Goal: Task Accomplishment & Management: Use online tool/utility

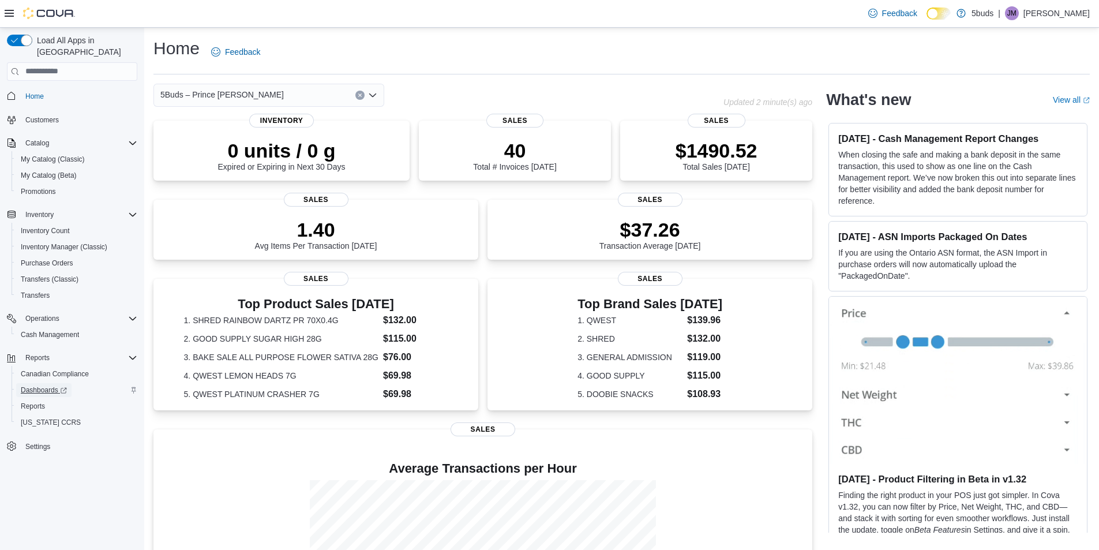
click at [39, 383] on span "Dashboards" at bounding box center [44, 390] width 46 height 14
click at [264, 96] on div "5Buds – Prince [PERSON_NAME]" at bounding box center [268, 95] width 231 height 23
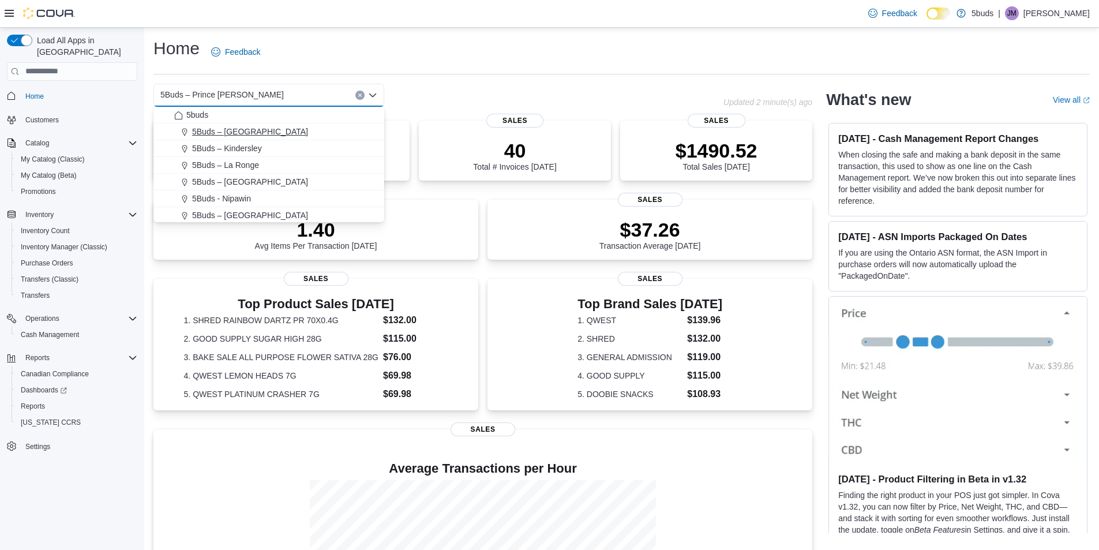
click at [280, 137] on div "5Buds – [GEOGRAPHIC_DATA]" at bounding box center [275, 132] width 203 height 12
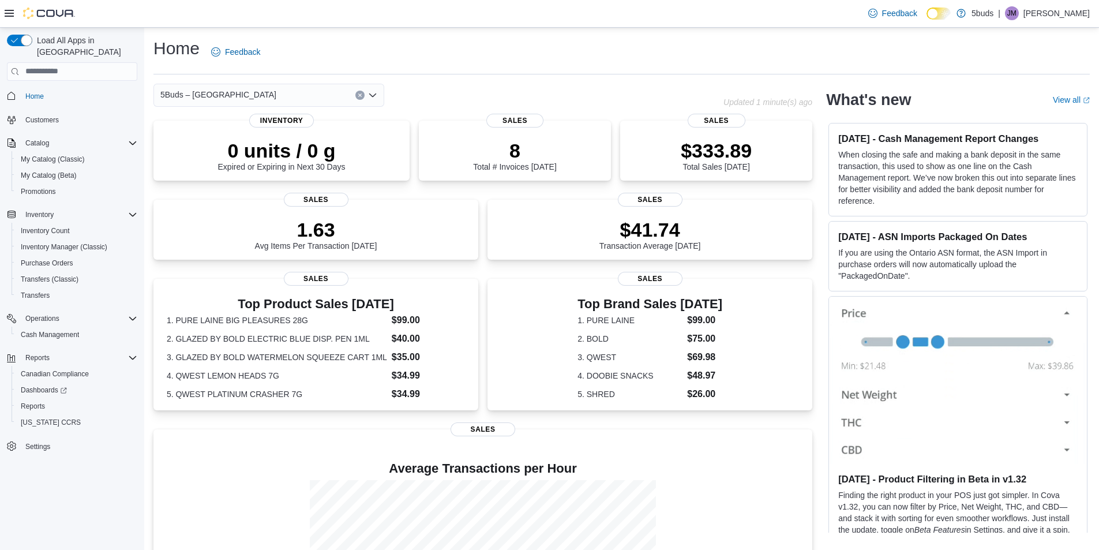
click at [306, 95] on div "5Buds – Humboldt Combo box. Selected. 5Buds – [GEOGRAPHIC_DATA]. Press Backspac…" at bounding box center [268, 95] width 231 height 23
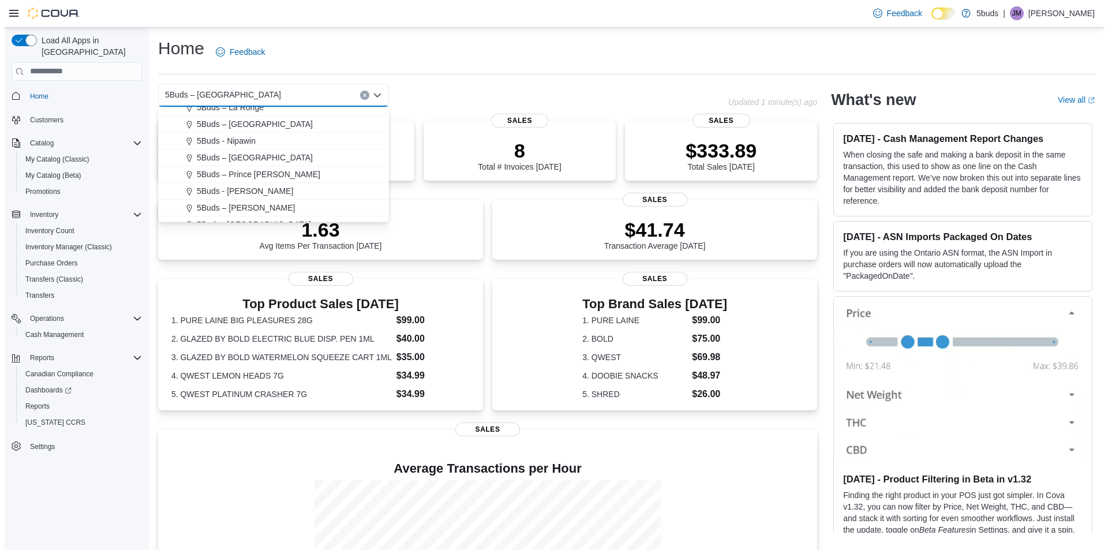
scroll to position [85, 0]
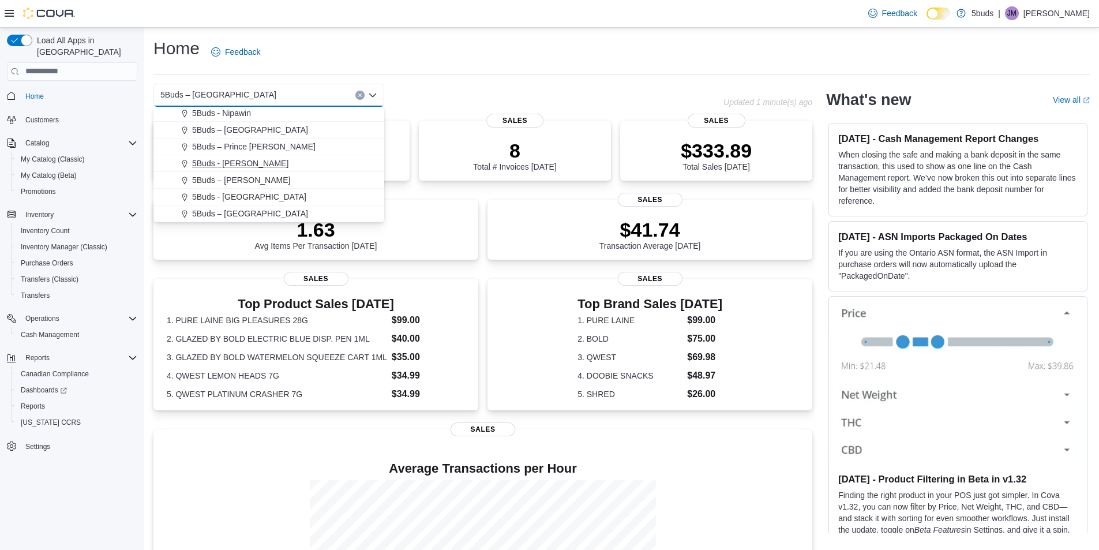
click at [274, 163] on div "5Buds - [PERSON_NAME]" at bounding box center [275, 164] width 203 height 12
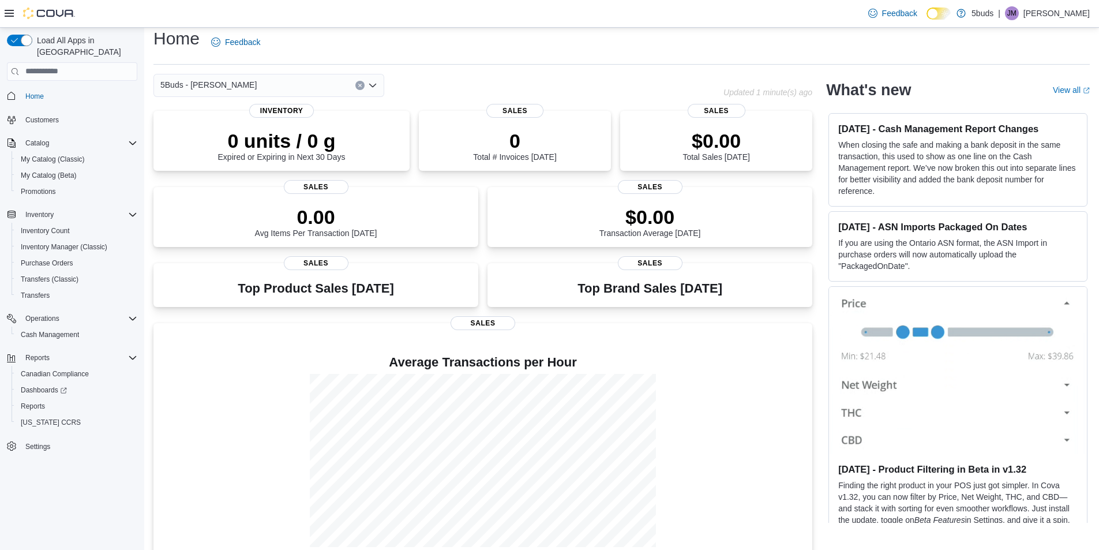
scroll to position [0, 0]
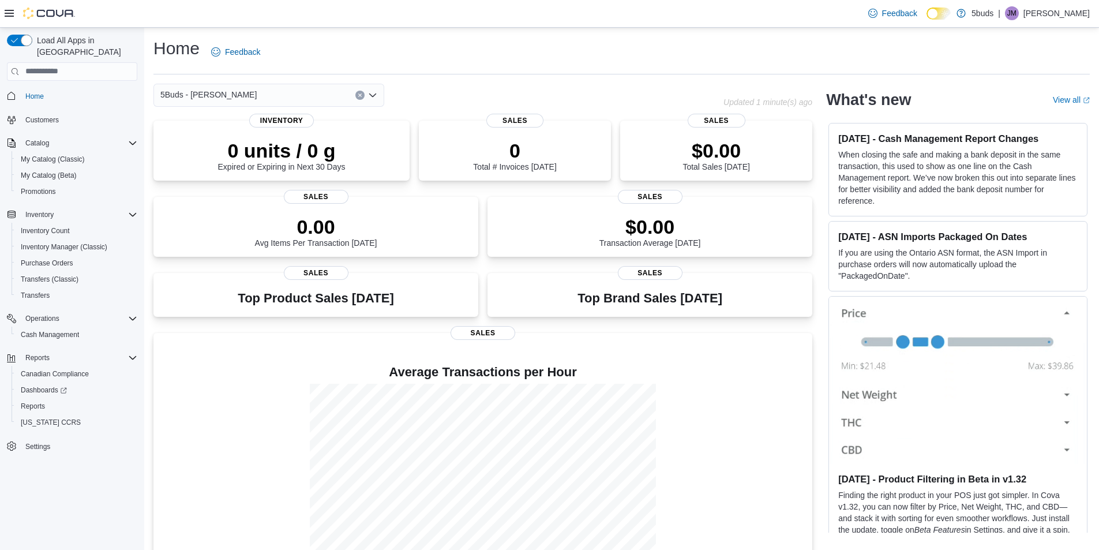
click at [268, 88] on div "5Buds - [PERSON_NAME] Combo box. Selected. 5Buds - [GEOGRAPHIC_DATA]. Press Bac…" at bounding box center [268, 95] width 231 height 23
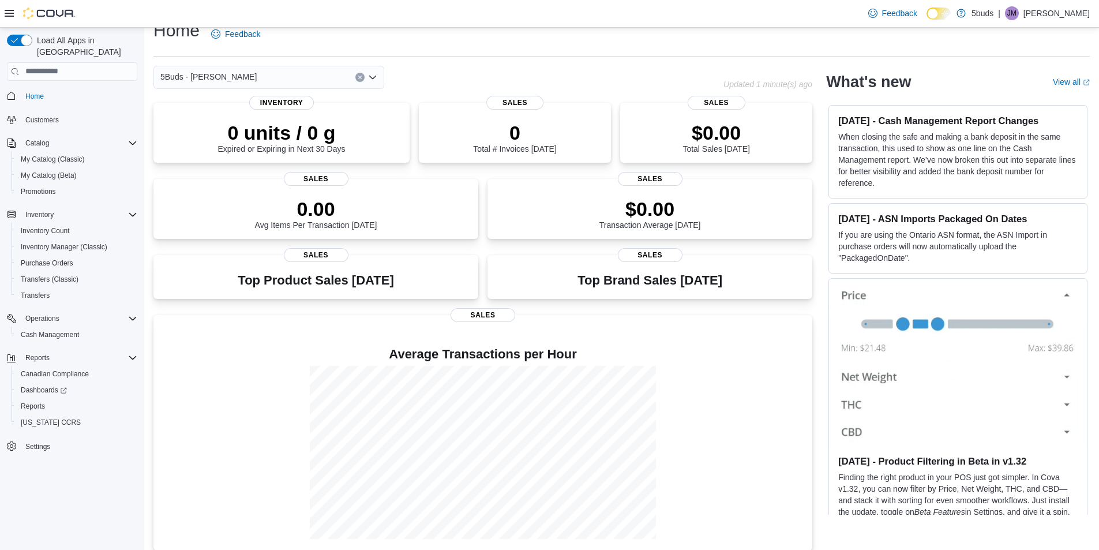
scroll to position [28, 0]
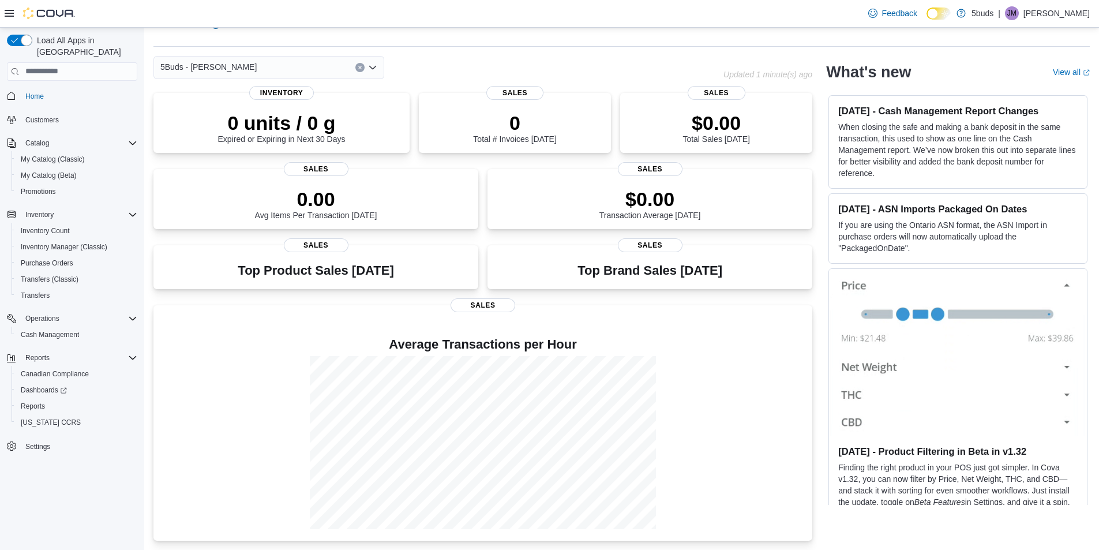
click at [301, 62] on div "5Buds - [PERSON_NAME] Combo box. Selected. 5Buds - [GEOGRAPHIC_DATA]. Press Bac…" at bounding box center [268, 67] width 231 height 23
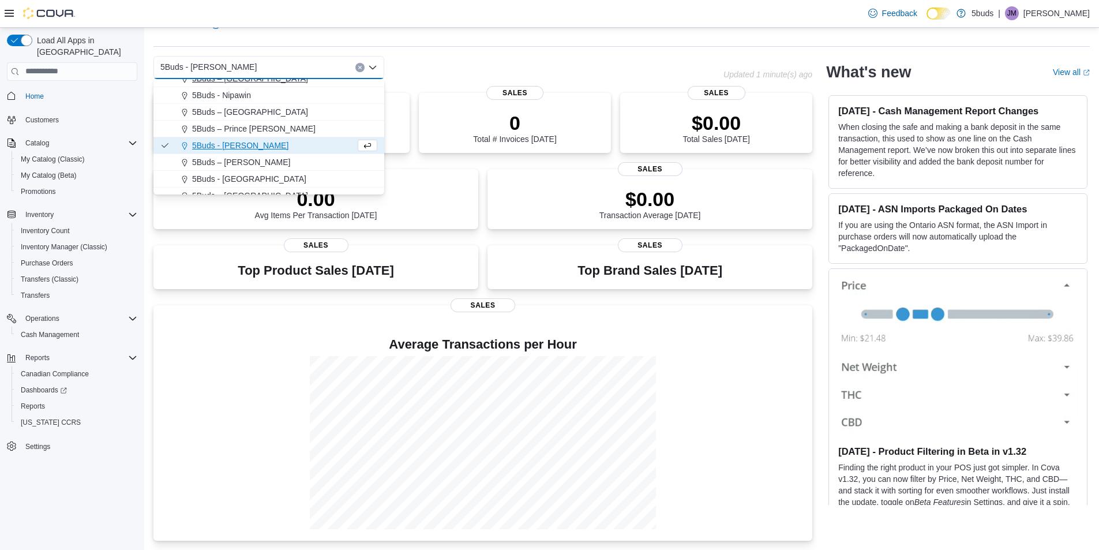
scroll to position [85, 0]
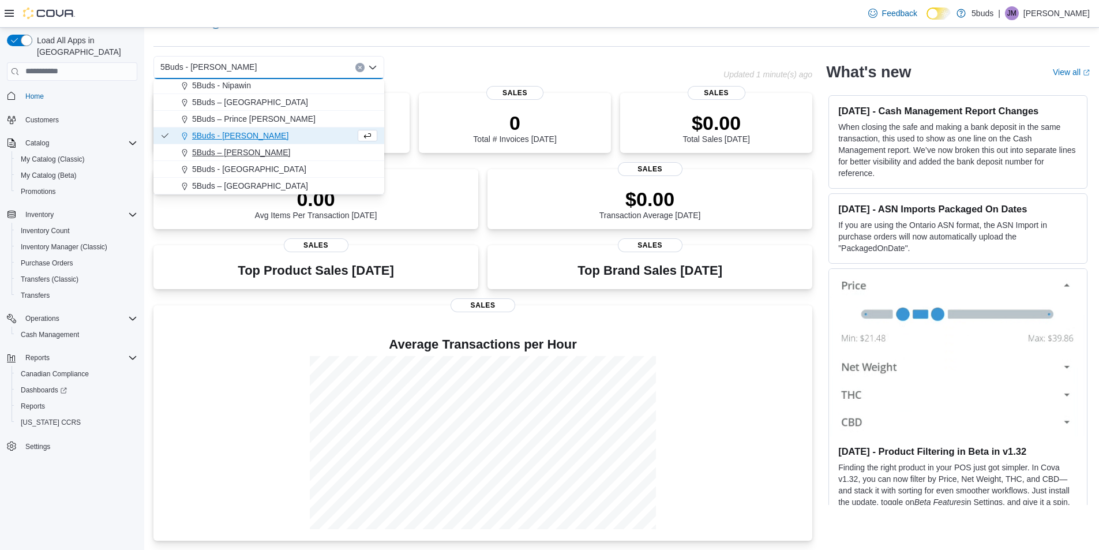
click at [297, 153] on div "5Buds – [PERSON_NAME]" at bounding box center [275, 153] width 203 height 12
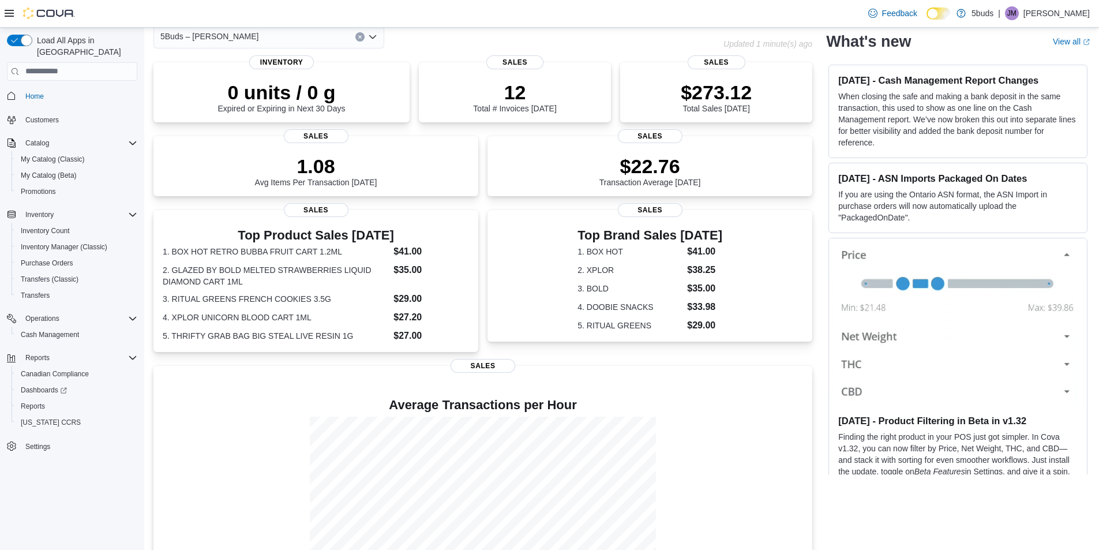
scroll to position [0, 0]
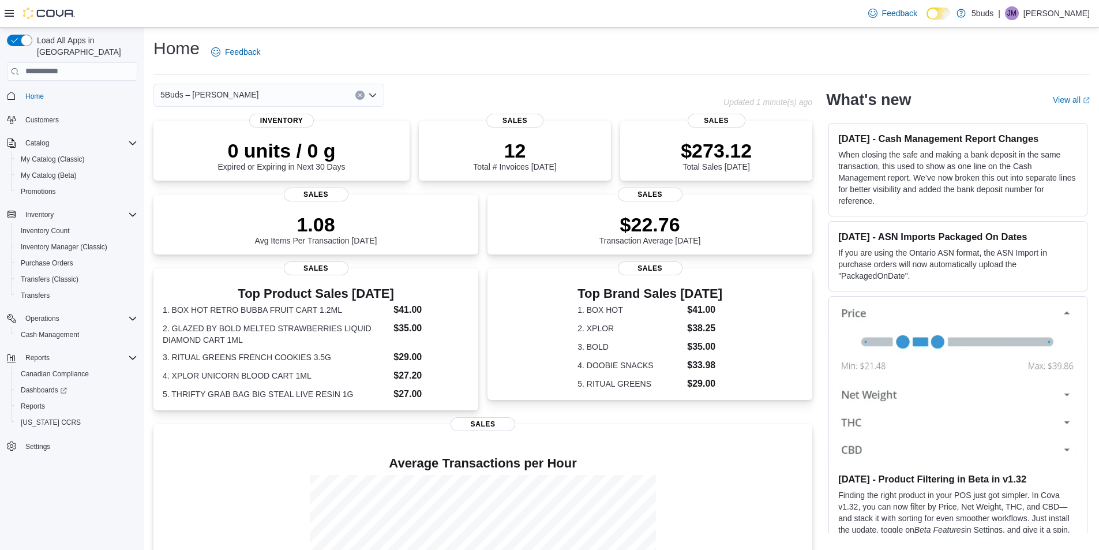
click at [319, 89] on div "5Buds – [PERSON_NAME]" at bounding box center [268, 95] width 231 height 23
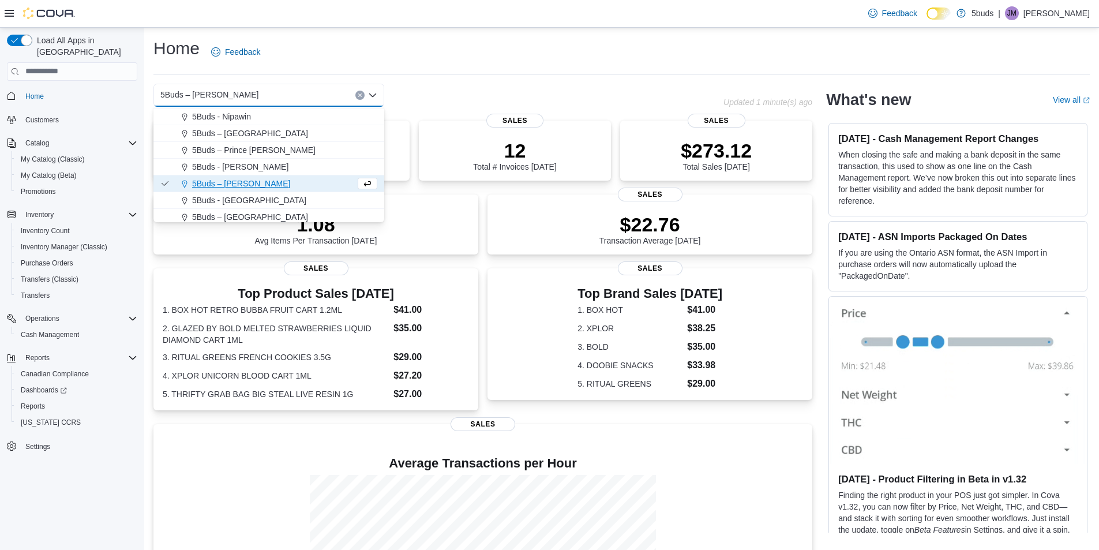
scroll to position [85, 0]
click at [298, 191] on div "5Buds - [GEOGRAPHIC_DATA]" at bounding box center [275, 197] width 203 height 12
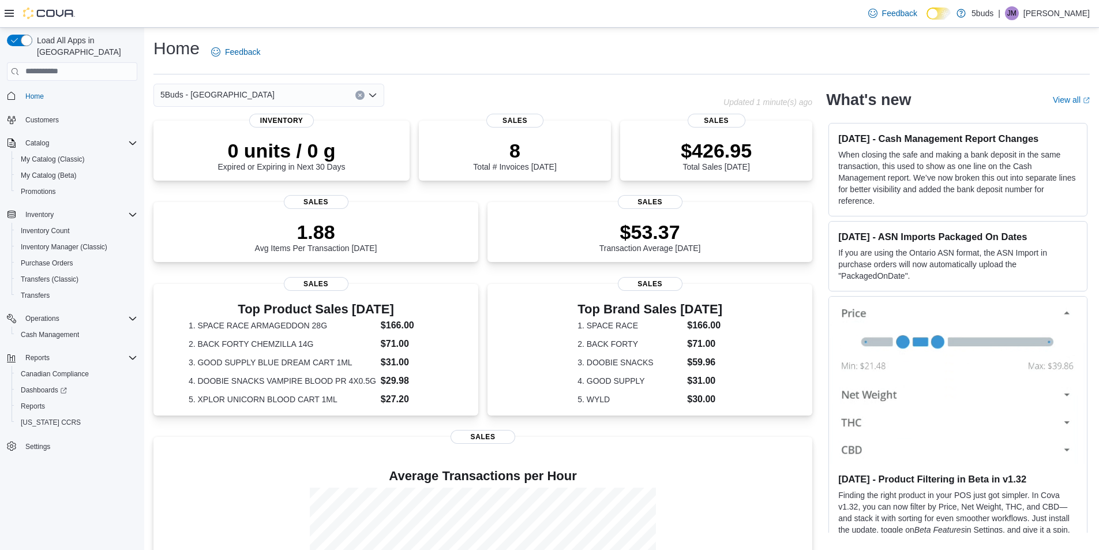
click at [293, 93] on div "5Buds - Weyburn Combo box. Selected. 5Buds - [GEOGRAPHIC_DATA]. Press Backspace…" at bounding box center [268, 95] width 231 height 23
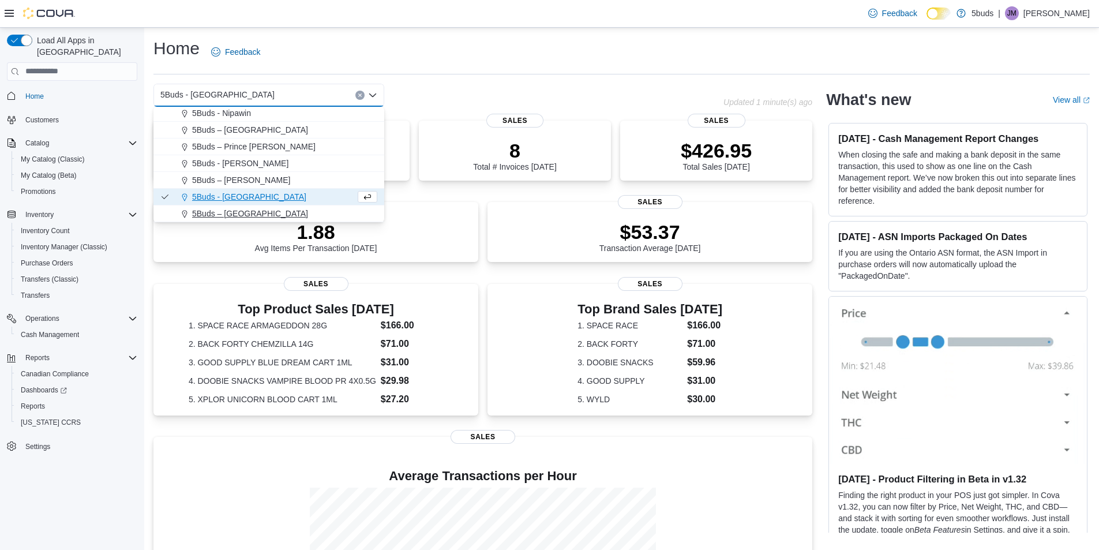
click at [276, 218] on div "5Buds – [GEOGRAPHIC_DATA]" at bounding box center [275, 214] width 203 height 12
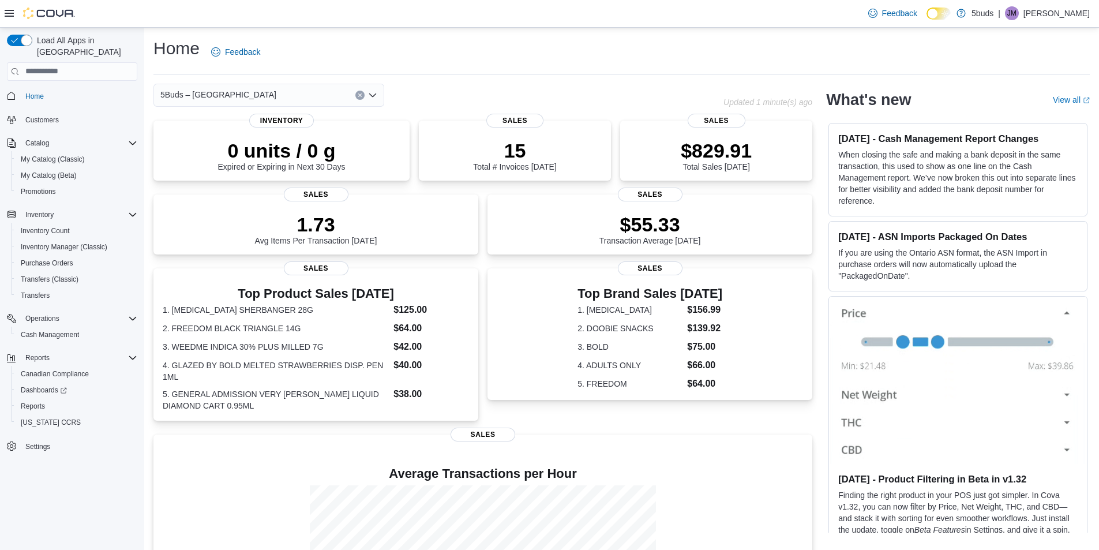
click at [271, 90] on div "5Buds – Yorkton Combo box. Selected. 5Buds – [GEOGRAPHIC_DATA]. Press Backspace…" at bounding box center [268, 95] width 231 height 23
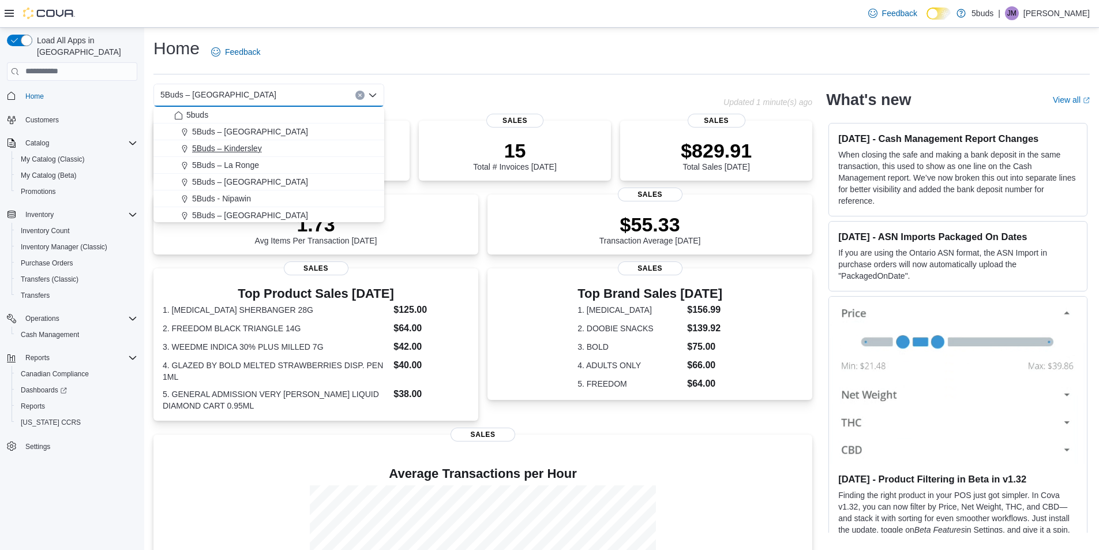
click at [289, 154] on button "5Buds – Kindersley" at bounding box center [268, 148] width 231 height 17
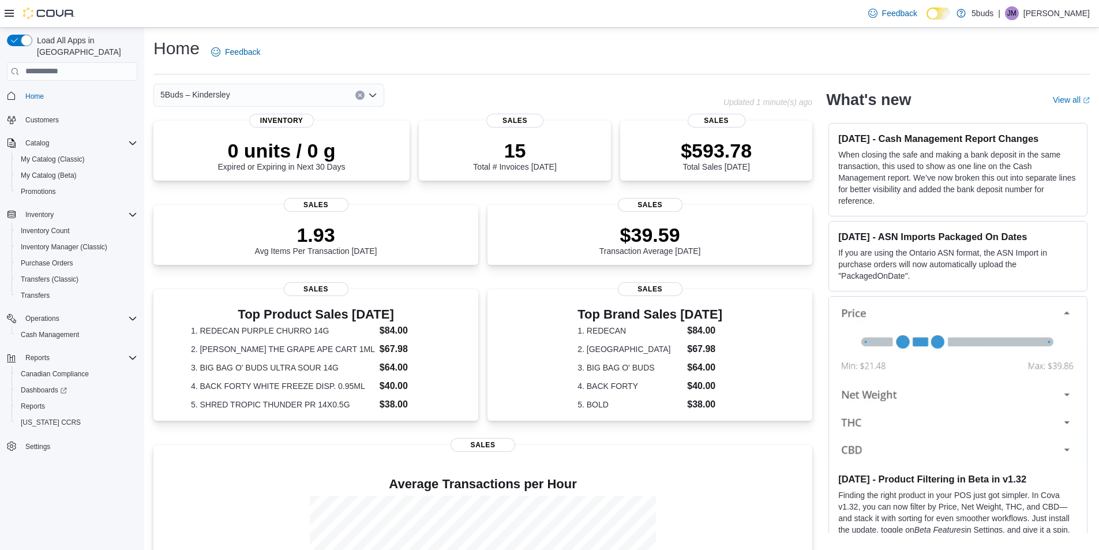
click at [276, 95] on div "5Buds – Kindersley Combo box. Selected. 5Buds – Kindersley. Press Backspace to …" at bounding box center [268, 95] width 231 height 23
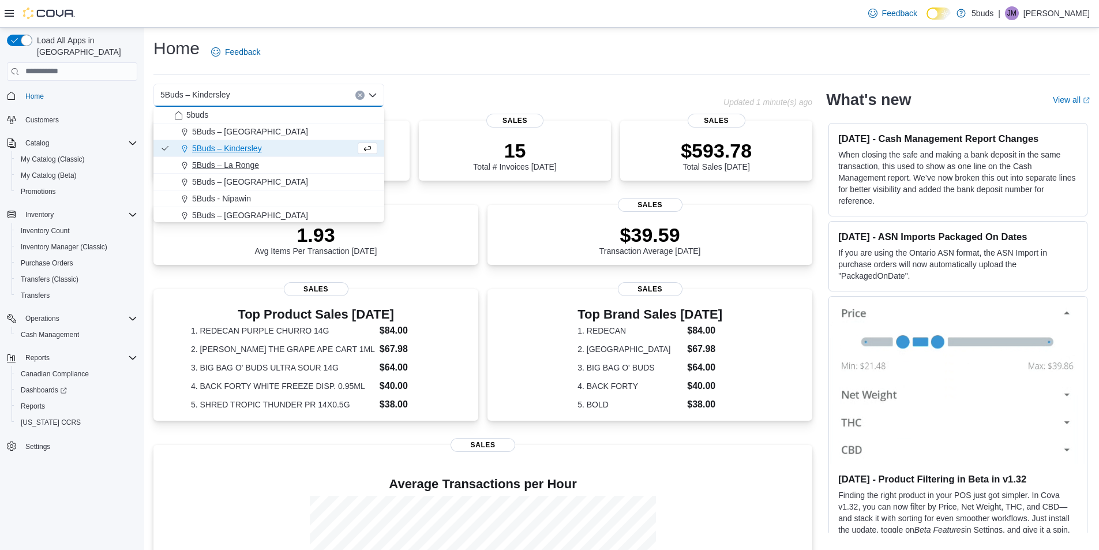
click at [262, 164] on div "5Buds – La Ronge" at bounding box center [275, 165] width 203 height 12
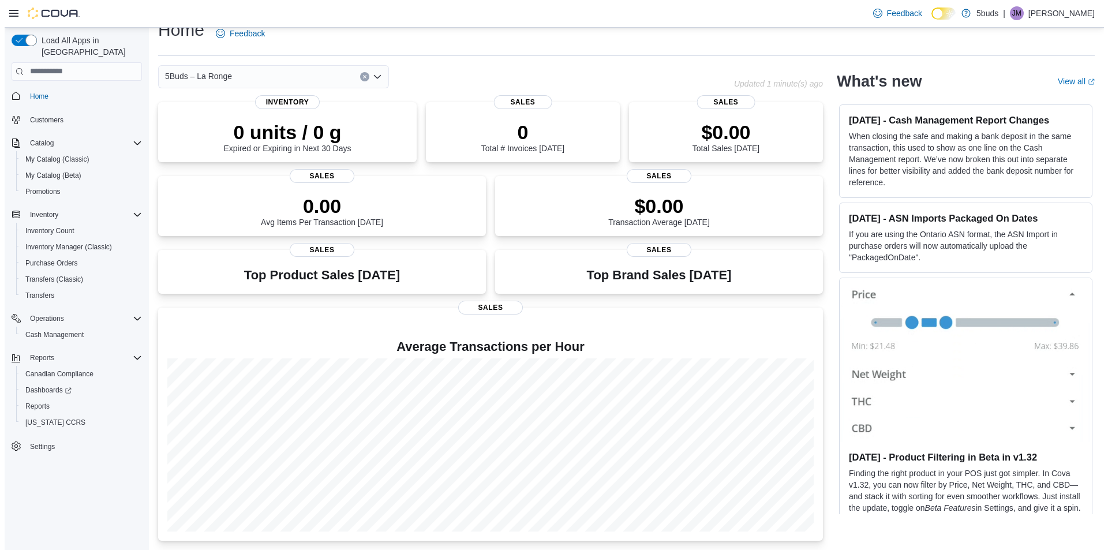
scroll to position [0, 0]
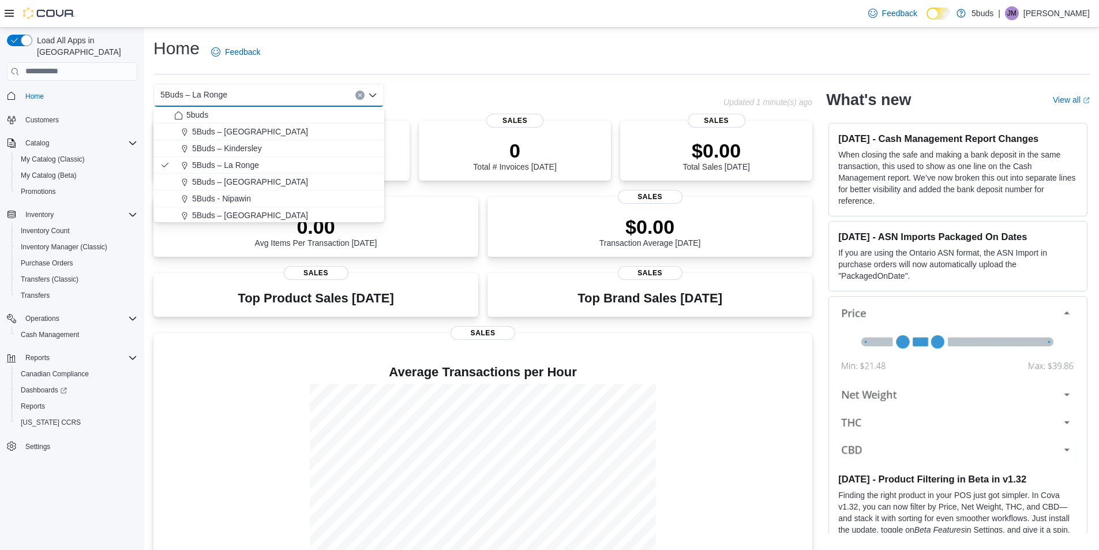
click at [276, 42] on div "Home Feedback" at bounding box center [621, 52] width 936 height 30
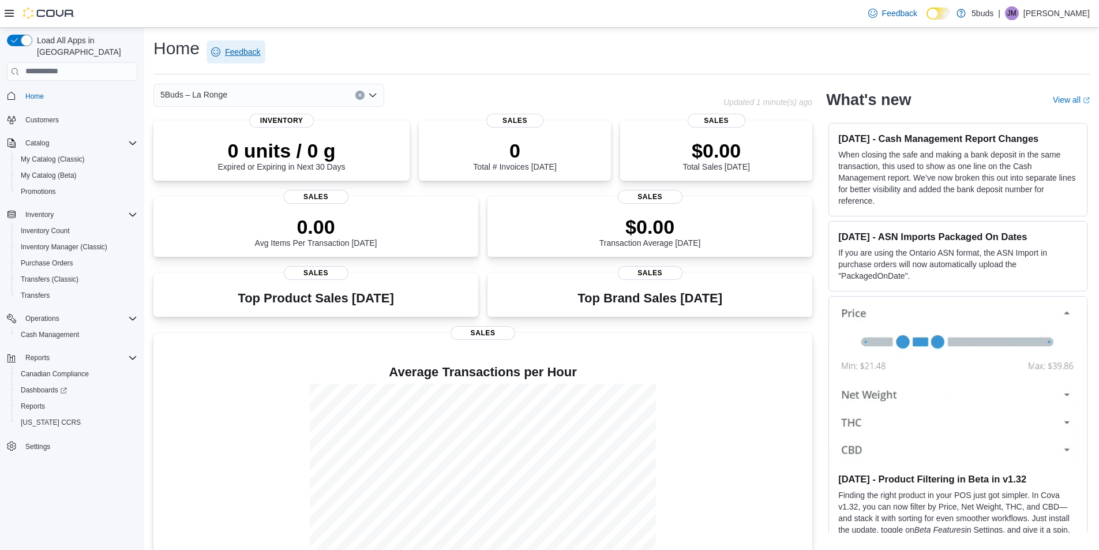
click at [231, 47] on span "Feedback" at bounding box center [242, 52] width 35 height 12
click at [35, 402] on span "Reports" at bounding box center [33, 406] width 24 height 9
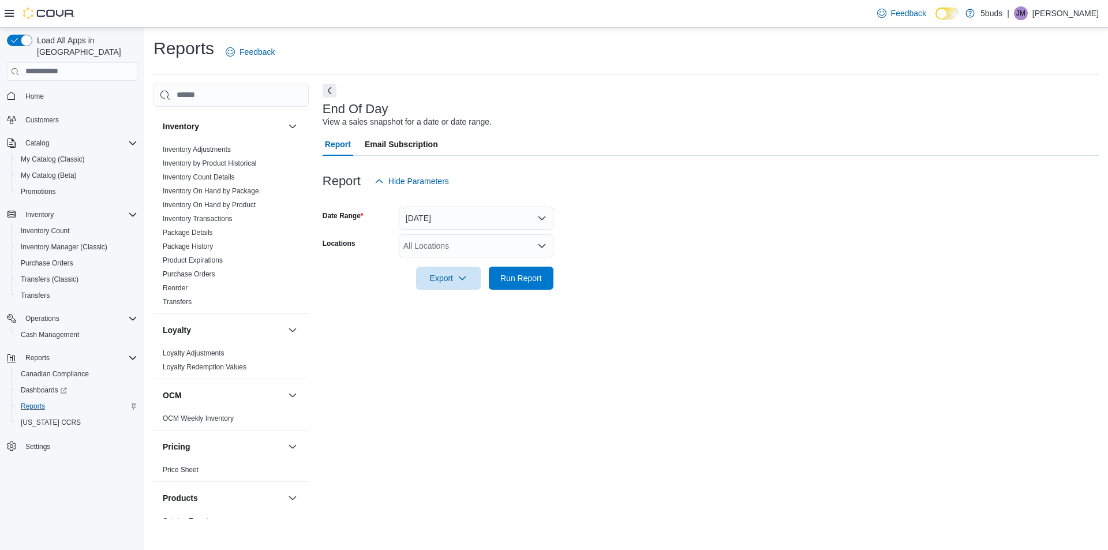
scroll to position [415, 0]
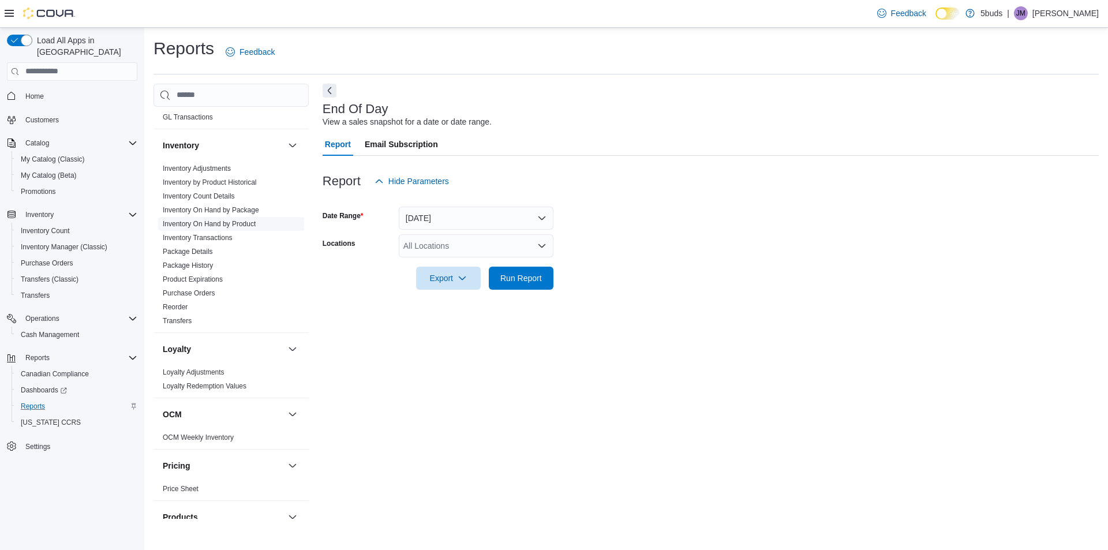
click at [219, 220] on link "Inventory On Hand by Product" at bounding box center [209, 224] width 93 height 8
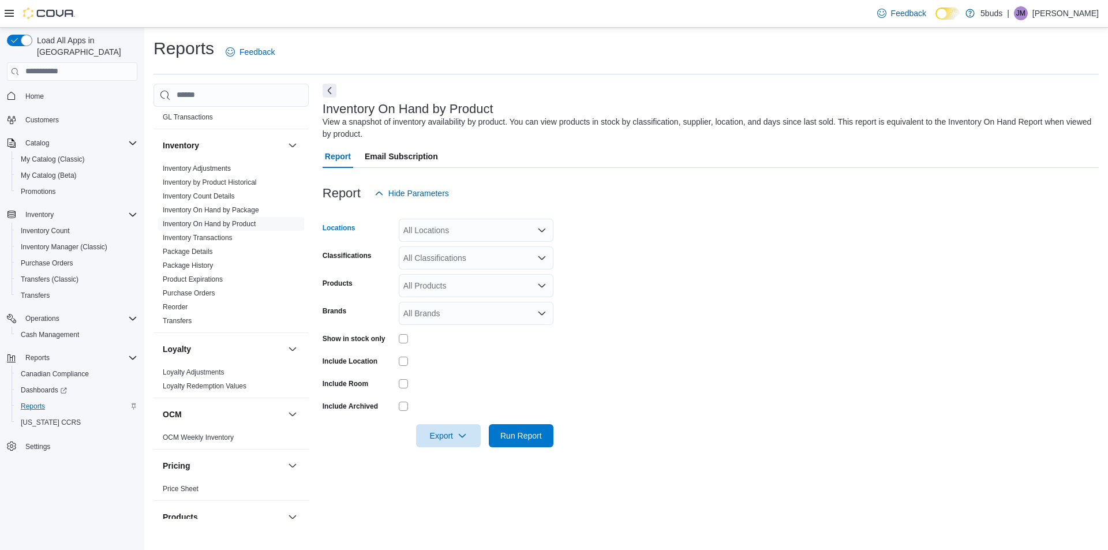
click at [463, 230] on div "All Locations" at bounding box center [476, 230] width 155 height 23
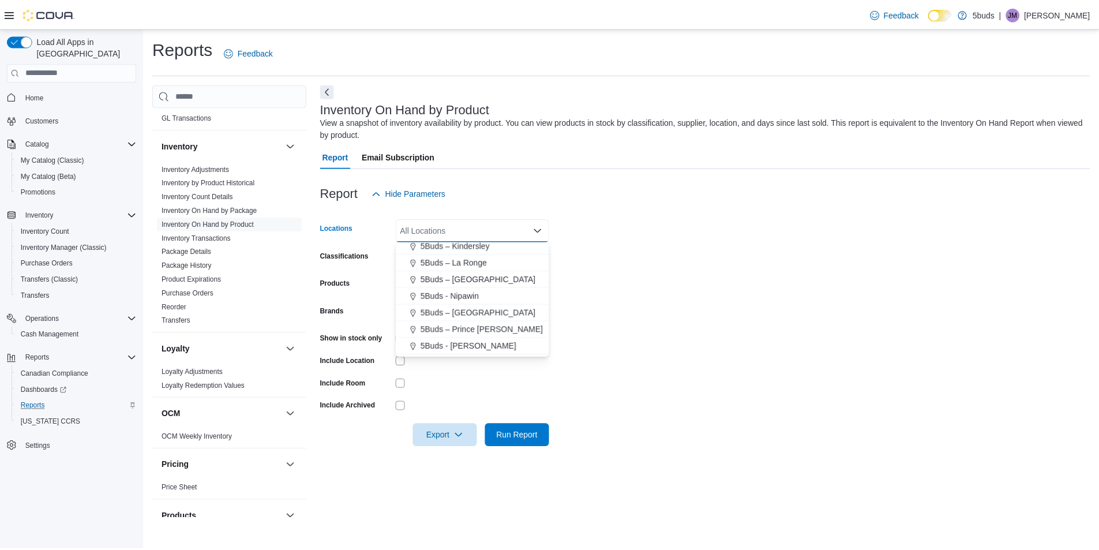
scroll to position [58, 0]
click at [472, 306] on span "5Buds – Prince [PERSON_NAME]" at bounding box center [485, 310] width 123 height 12
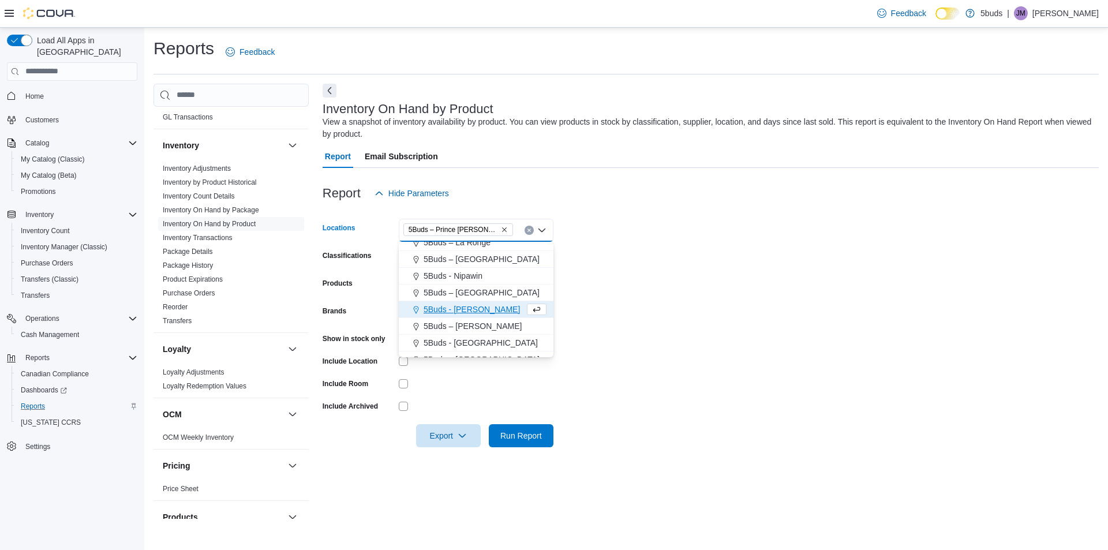
click at [579, 277] on form "Locations 5Buds – Prince [PERSON_NAME] box. Selected. 5Buds – Prince [PERSON_NA…" at bounding box center [711, 326] width 776 height 242
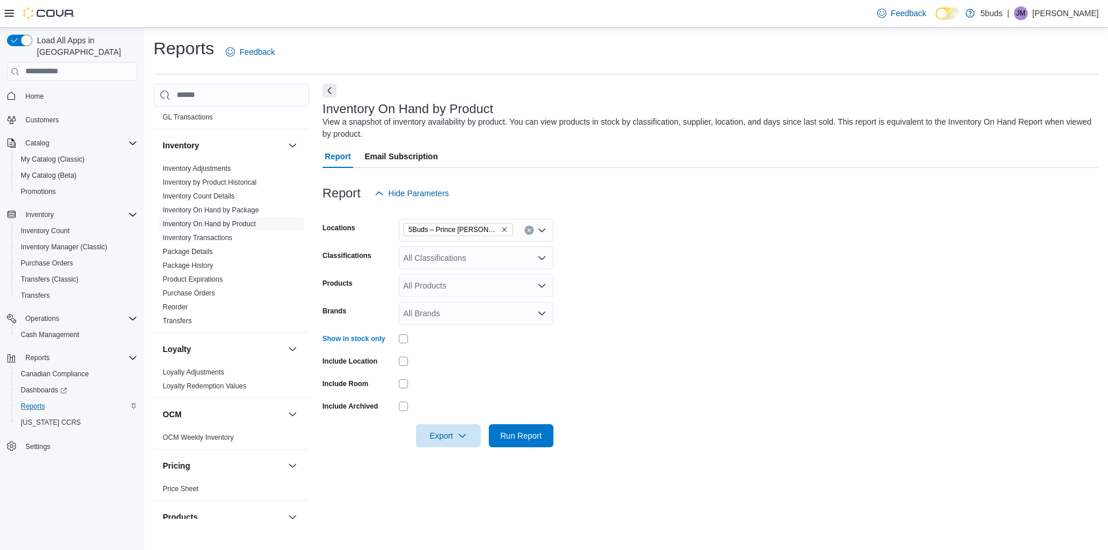
click at [512, 420] on div at bounding box center [711, 419] width 776 height 9
click at [519, 430] on span "Run Report" at bounding box center [521, 435] width 42 height 12
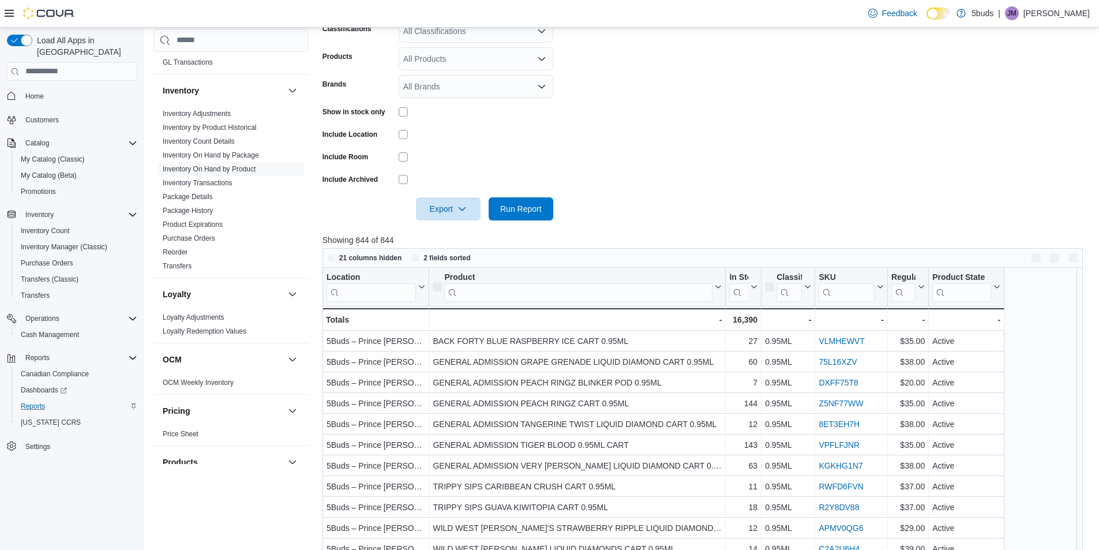
scroll to position [351, 0]
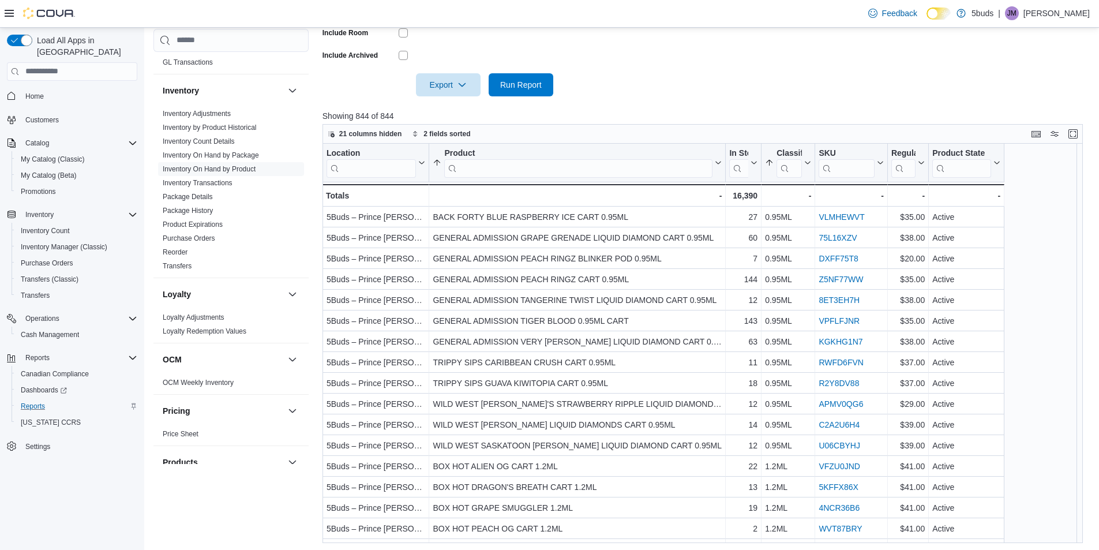
click at [544, 166] on input "search" at bounding box center [578, 168] width 268 height 18
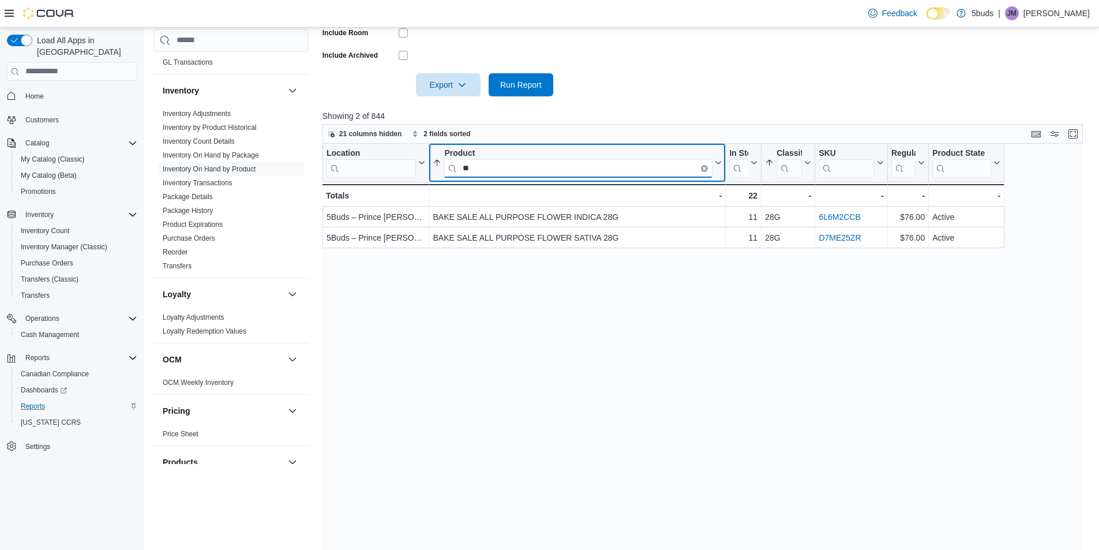
type input "*"
type input "*****"
